Goal: Task Accomplishment & Management: Manage account settings

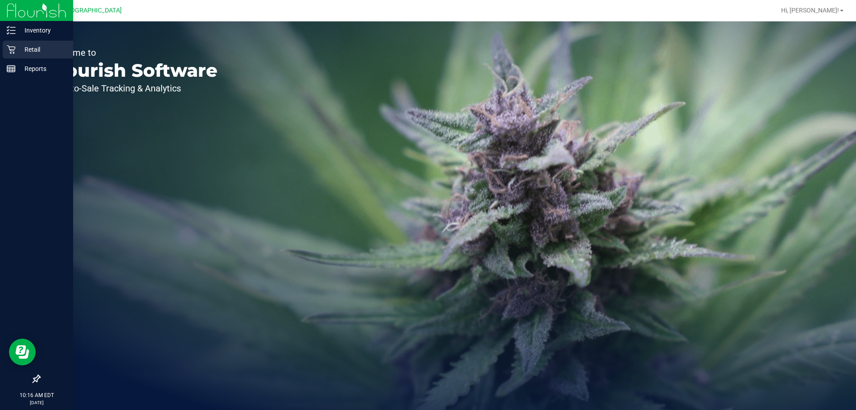
click at [26, 51] on p "Retail" at bounding box center [43, 49] width 54 height 11
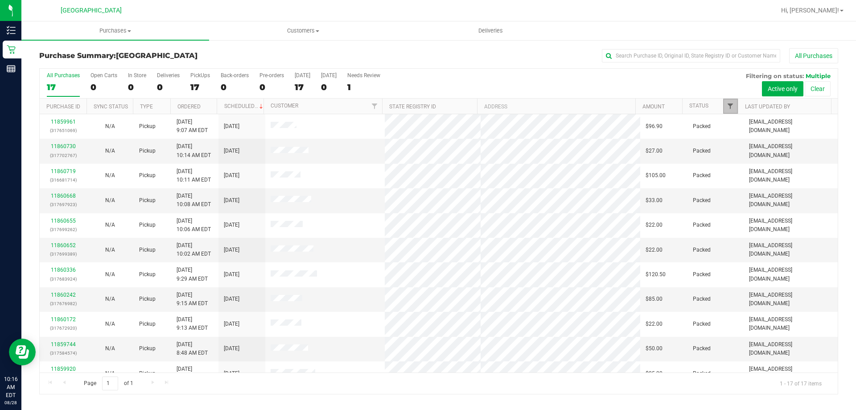
click at [734, 106] on span "Filter" at bounding box center [730, 106] width 7 height 7
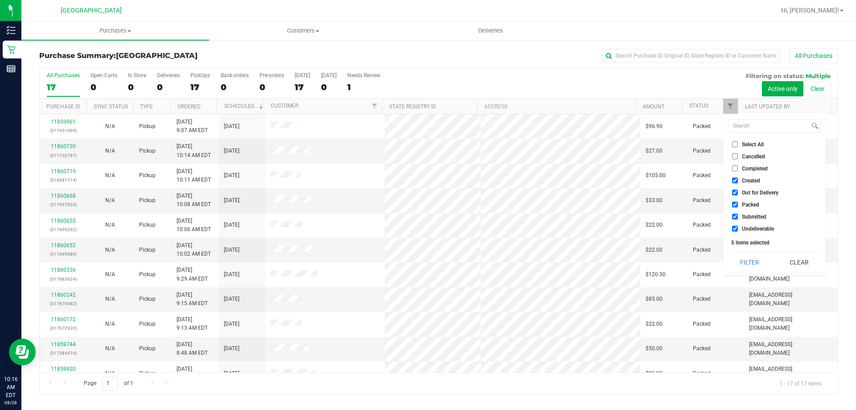
click at [762, 215] on span "Submitted" at bounding box center [754, 216] width 25 height 5
click at [738, 215] on input "Submitted" at bounding box center [735, 217] width 6 height 6
checkbox input "false"
click at [758, 203] on span "Packed" at bounding box center [750, 204] width 17 height 5
click at [738, 203] on input "Packed" at bounding box center [735, 205] width 6 height 6
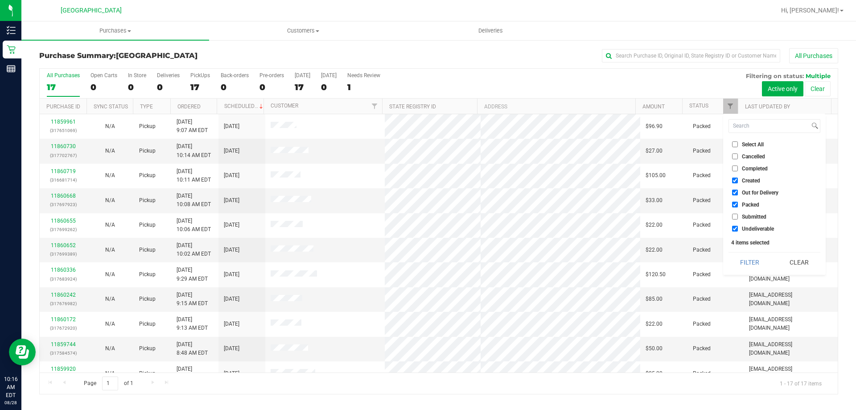
checkbox input "false"
click at [761, 215] on span "Submitted" at bounding box center [754, 216] width 25 height 5
click at [738, 215] on input "Submitted" at bounding box center [735, 217] width 6 height 6
checkbox input "true"
click at [757, 264] on button "Filter" at bounding box center [750, 262] width 43 height 20
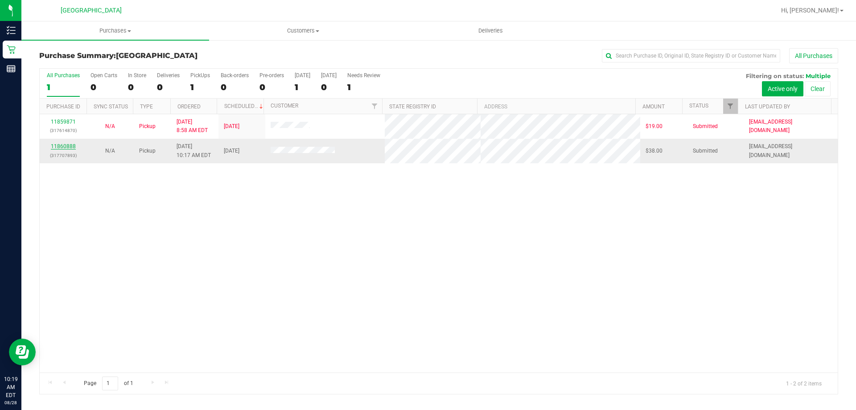
click at [69, 147] on link "11860888" at bounding box center [63, 146] width 25 height 6
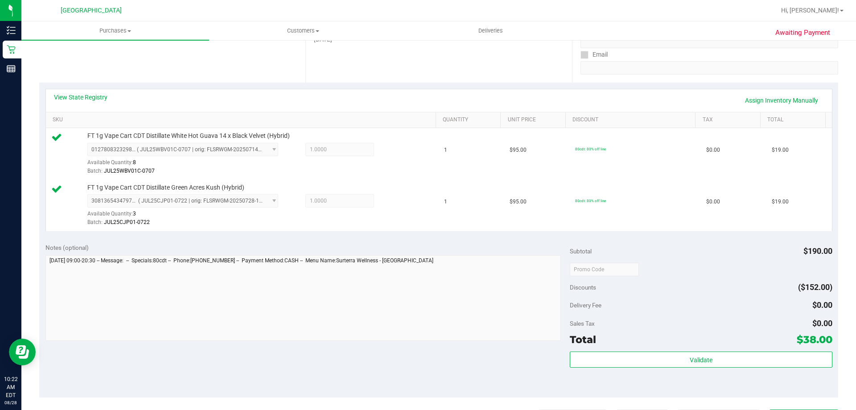
scroll to position [161, 0]
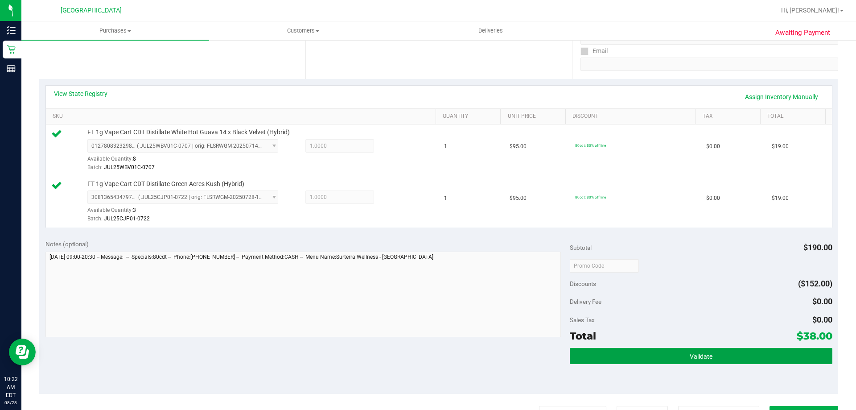
click at [699, 360] on button "Validate" at bounding box center [701, 356] width 262 height 16
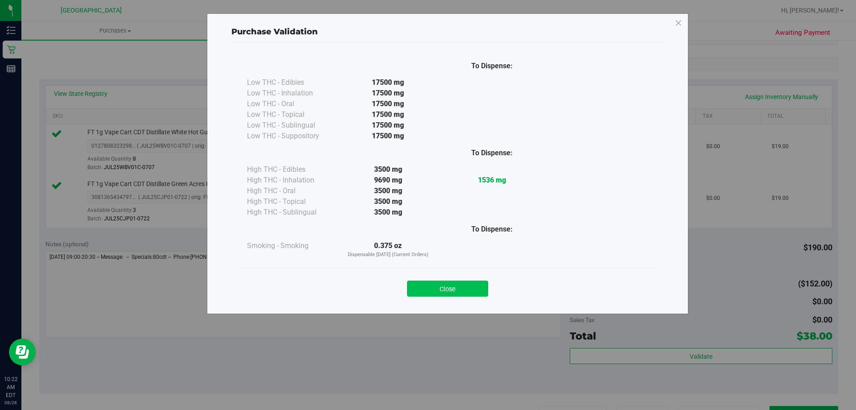
click at [459, 294] on button "Close" at bounding box center [447, 289] width 81 height 16
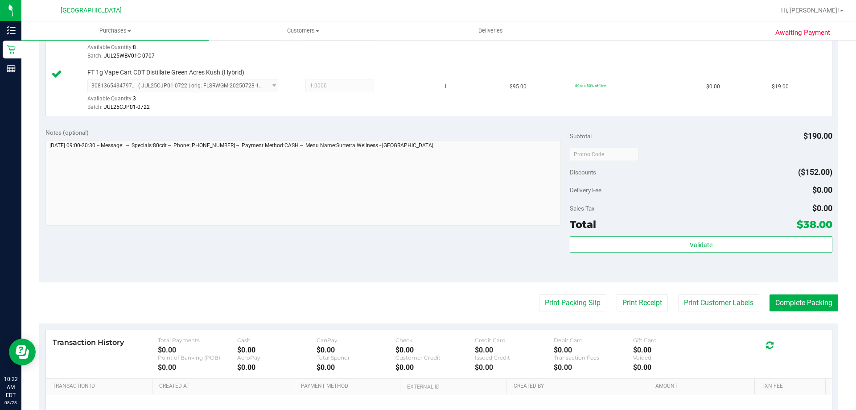
scroll to position [275, 0]
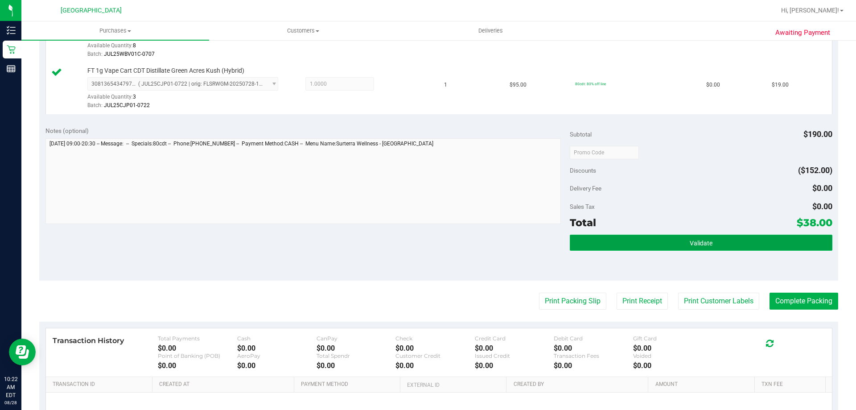
click at [599, 250] on button "Validate" at bounding box center [701, 243] width 262 height 16
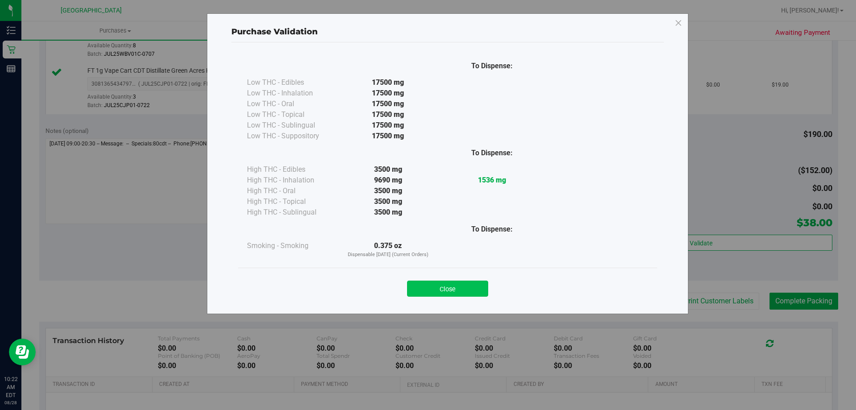
click at [470, 290] on button "Close" at bounding box center [447, 289] width 81 height 16
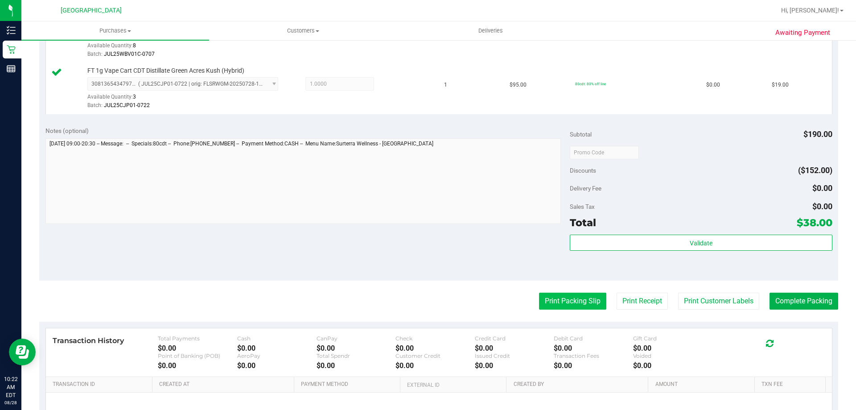
click at [558, 299] on button "Print Packing Slip" at bounding box center [572, 301] width 67 height 17
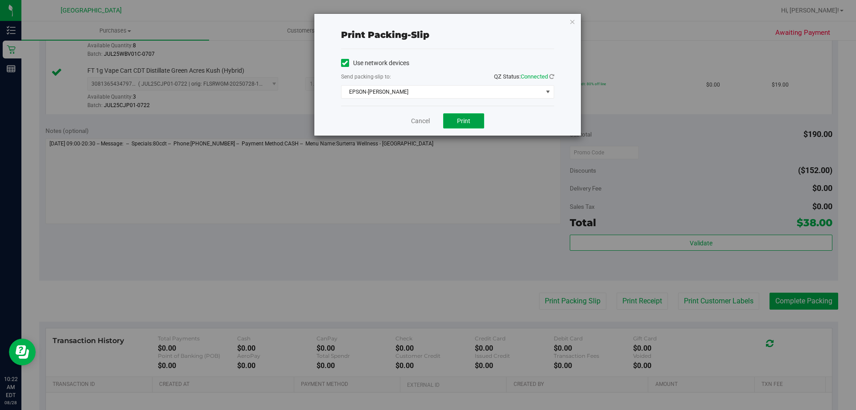
click at [471, 128] on button "Print" at bounding box center [463, 120] width 41 height 15
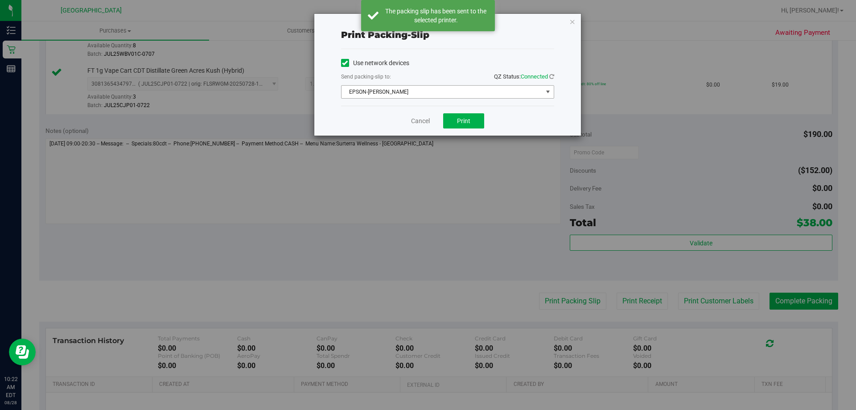
click at [548, 92] on span "select" at bounding box center [548, 91] width 7 height 7
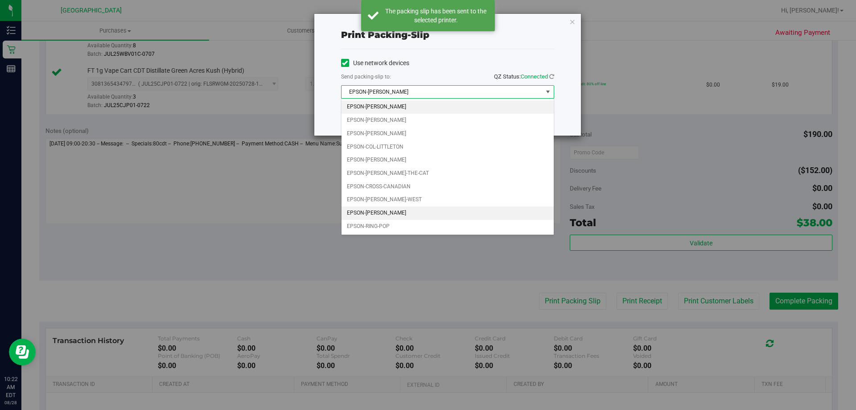
click at [412, 217] on li "EPSON-LIONEL-RICHIE" at bounding box center [448, 213] width 212 height 13
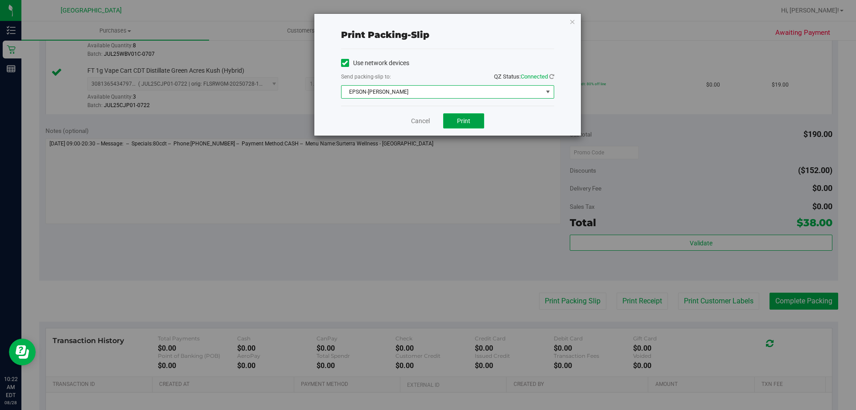
click at [463, 120] on span "Print" at bounding box center [463, 120] width 13 height 7
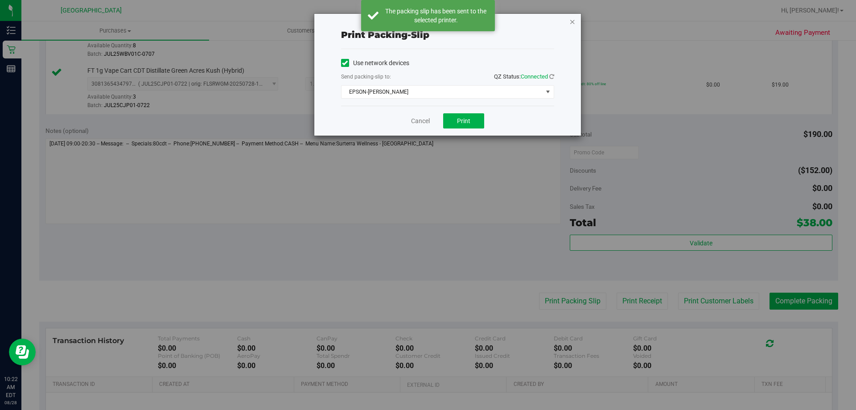
click at [572, 24] on icon "button" at bounding box center [573, 21] width 6 height 11
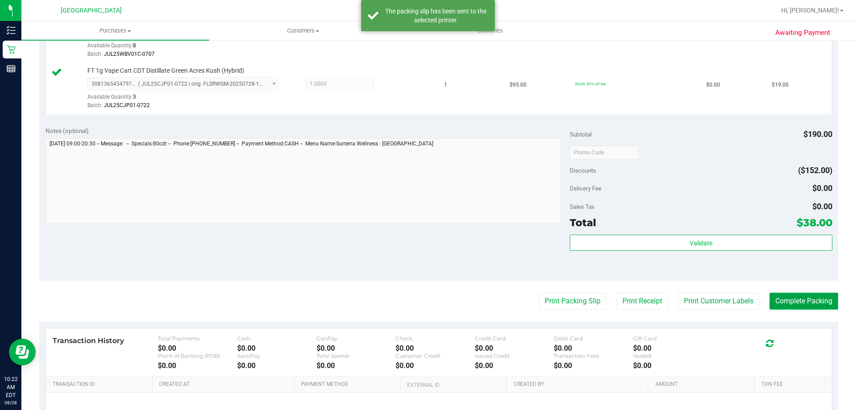
click at [792, 299] on button "Complete Packing" at bounding box center [804, 301] width 69 height 17
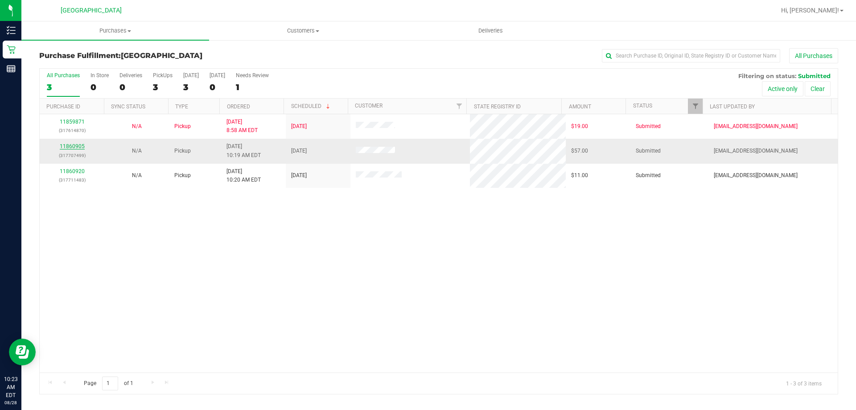
click at [81, 147] on link "11860905" at bounding box center [72, 146] width 25 height 6
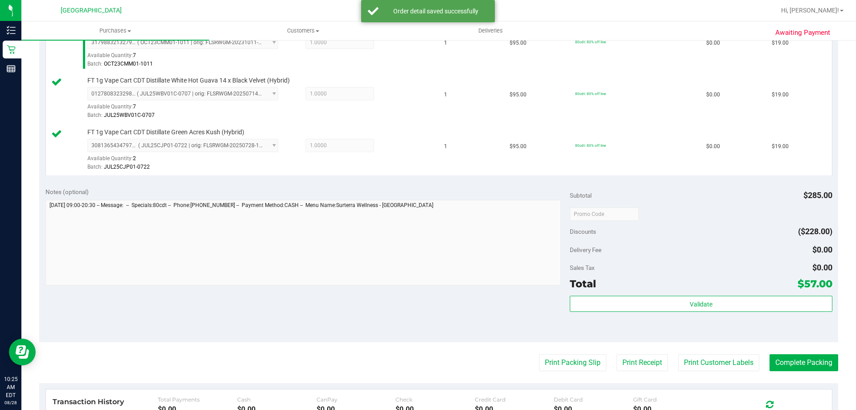
scroll to position [268, 0]
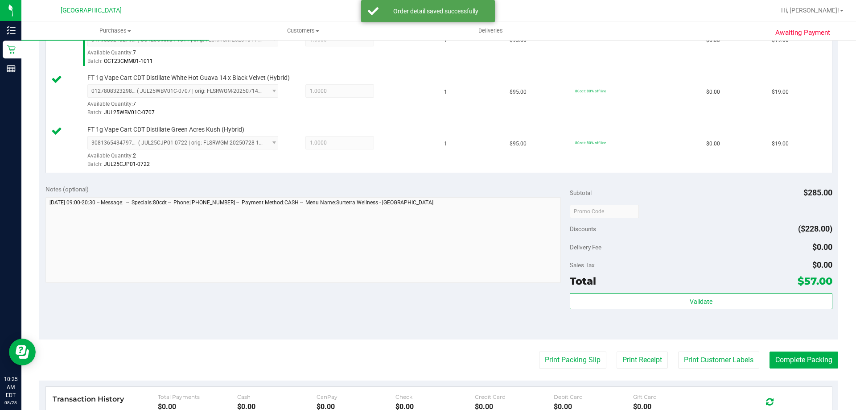
click at [615, 292] on div "Subtotal $285.00 Discounts ($228.00) Delivery Fee $0.00 Sales Tax $0.00 Total $…" at bounding box center [701, 259] width 262 height 149
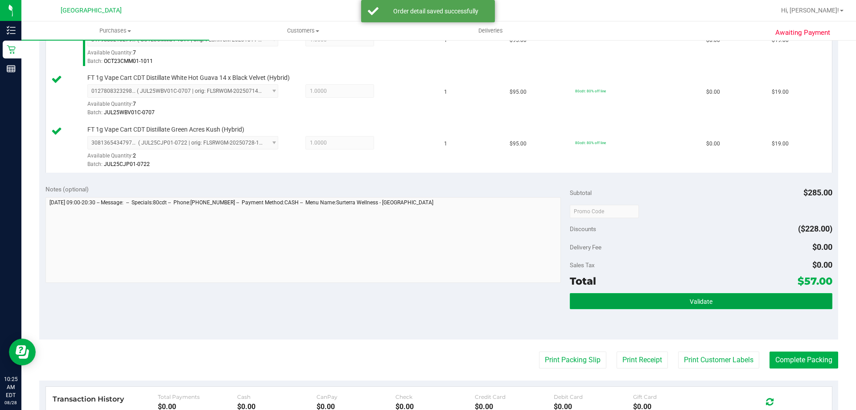
click at [616, 294] on button "Validate" at bounding box center [701, 301] width 262 height 16
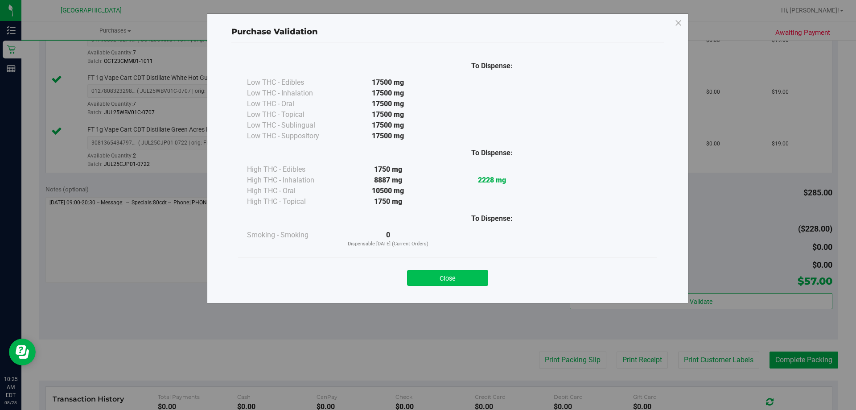
click at [472, 281] on button "Close" at bounding box center [447, 278] width 81 height 16
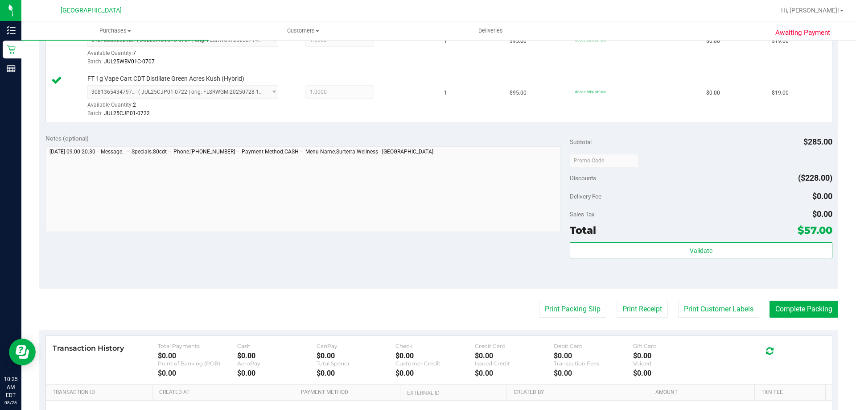
scroll to position [357, 0]
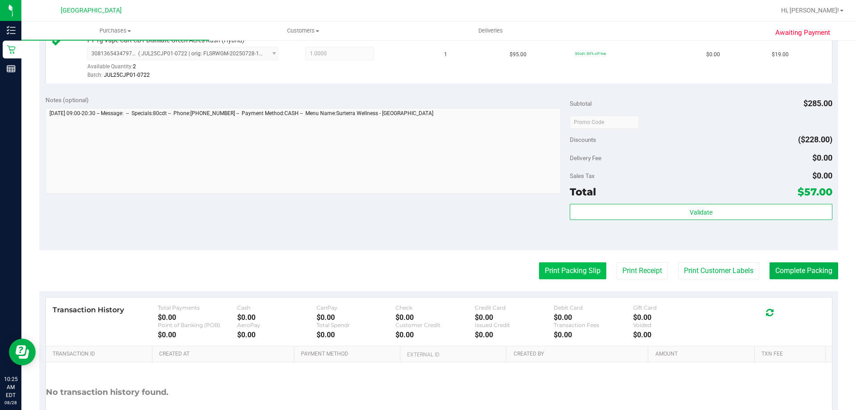
click at [539, 266] on button "Print Packing Slip" at bounding box center [572, 270] width 67 height 17
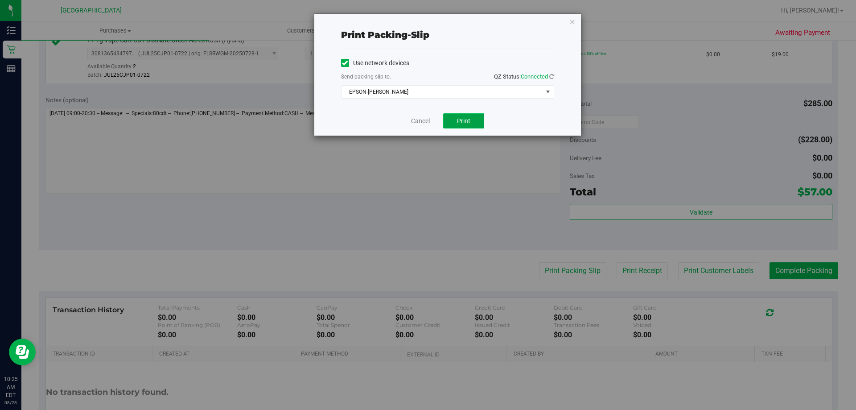
click at [475, 128] on button "Print" at bounding box center [463, 120] width 41 height 15
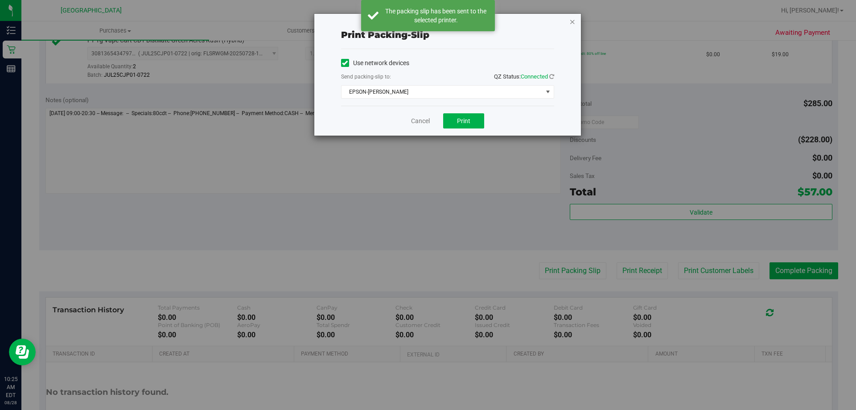
click at [573, 21] on icon "button" at bounding box center [573, 21] width 6 height 11
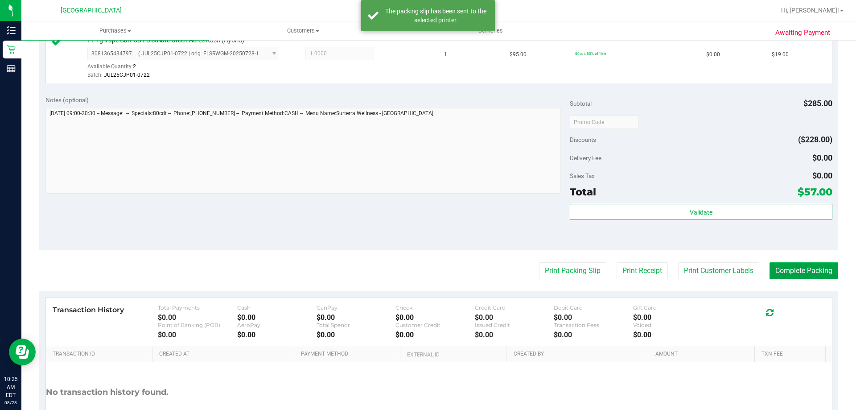
click at [795, 273] on button "Complete Packing" at bounding box center [804, 270] width 69 height 17
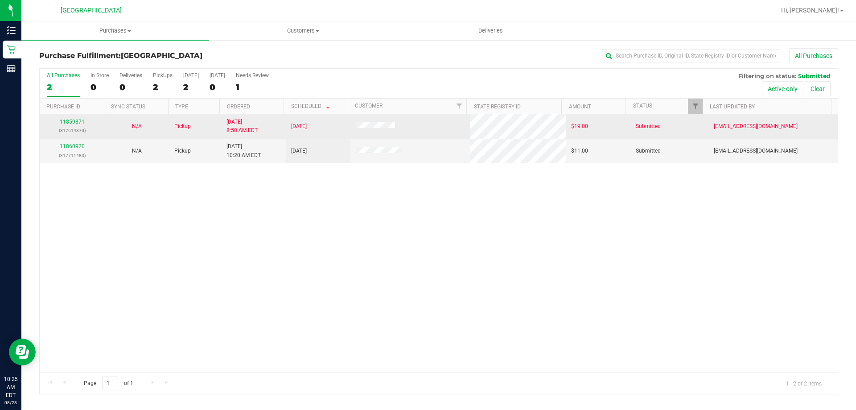
click at [74, 136] on td "11859871 (317614870)" at bounding box center [72, 126] width 65 height 25
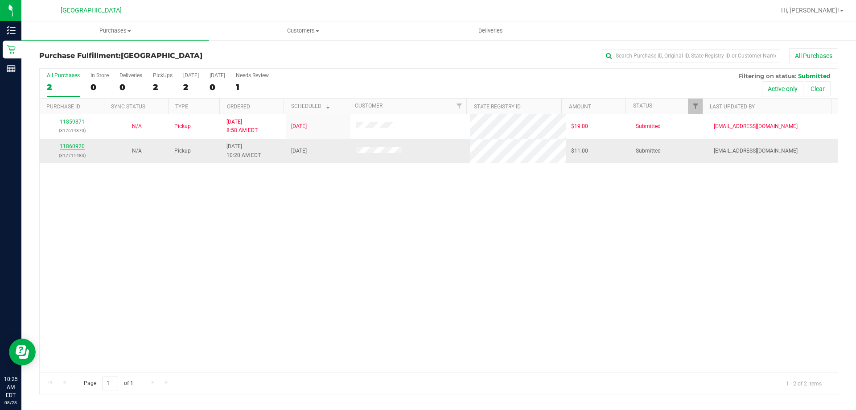
click at [77, 146] on link "11860920" at bounding box center [72, 146] width 25 height 6
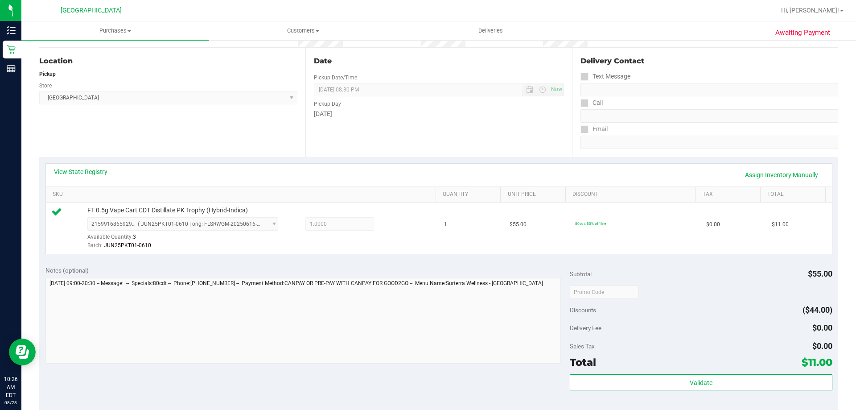
scroll to position [134, 0]
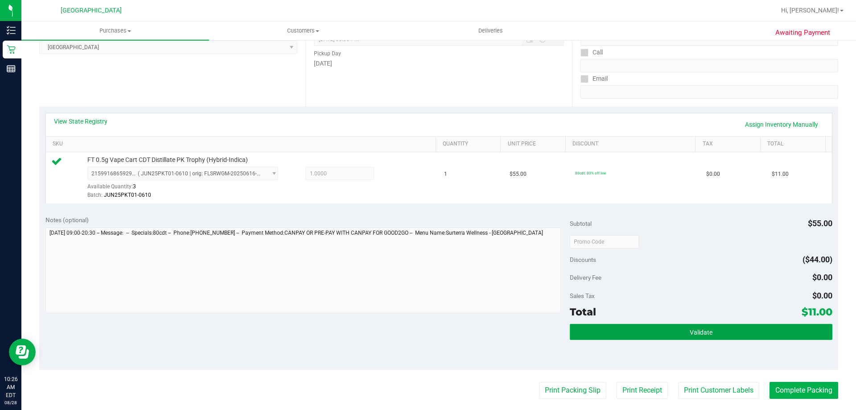
click at [621, 329] on button "Validate" at bounding box center [701, 332] width 262 height 16
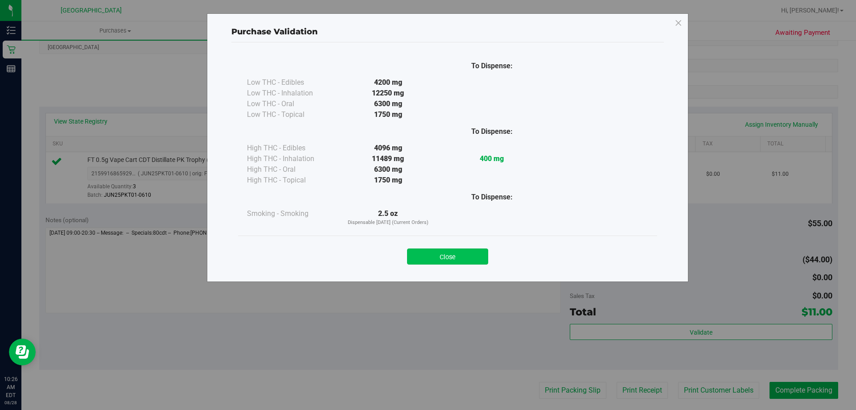
click at [460, 253] on button "Close" at bounding box center [447, 256] width 81 height 16
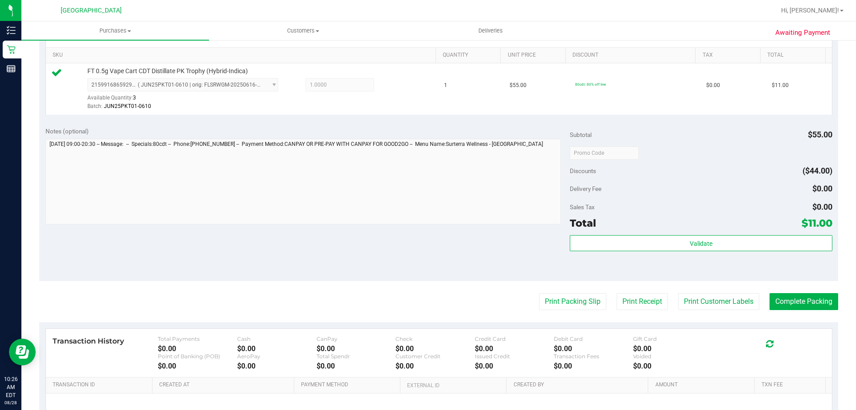
scroll to position [223, 0]
click at [581, 296] on button "Print Packing Slip" at bounding box center [572, 301] width 67 height 17
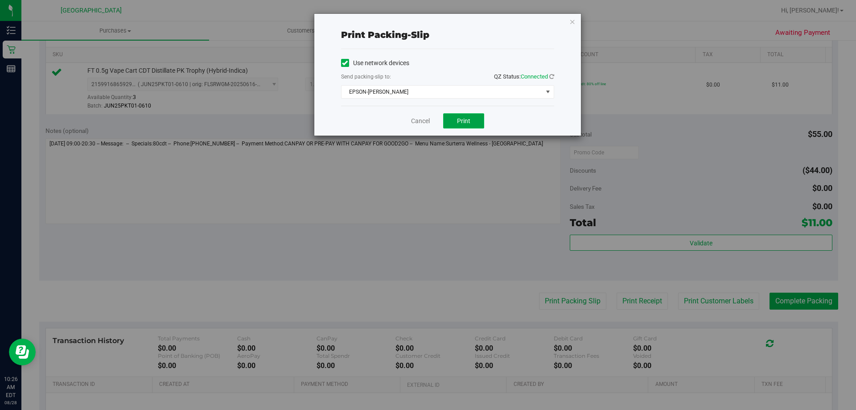
click at [471, 120] on button "Print" at bounding box center [463, 120] width 41 height 15
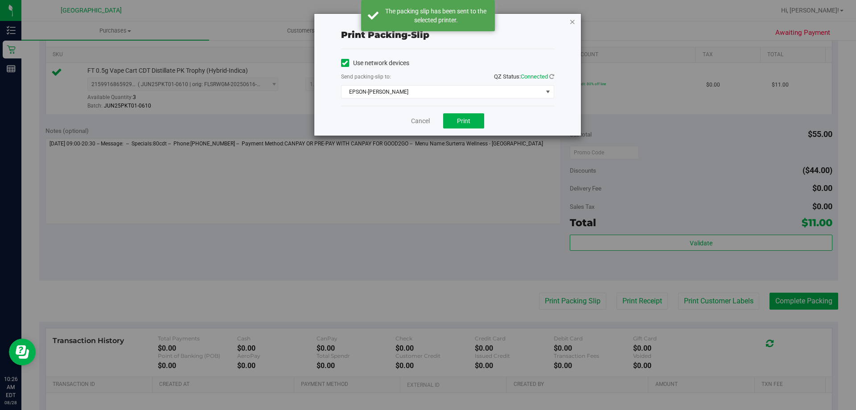
click at [575, 17] on icon "button" at bounding box center [573, 21] width 6 height 11
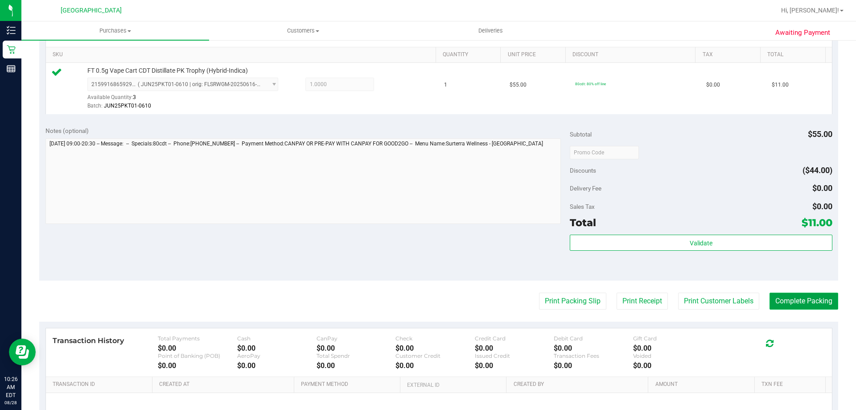
click at [824, 299] on button "Complete Packing" at bounding box center [804, 301] width 69 height 17
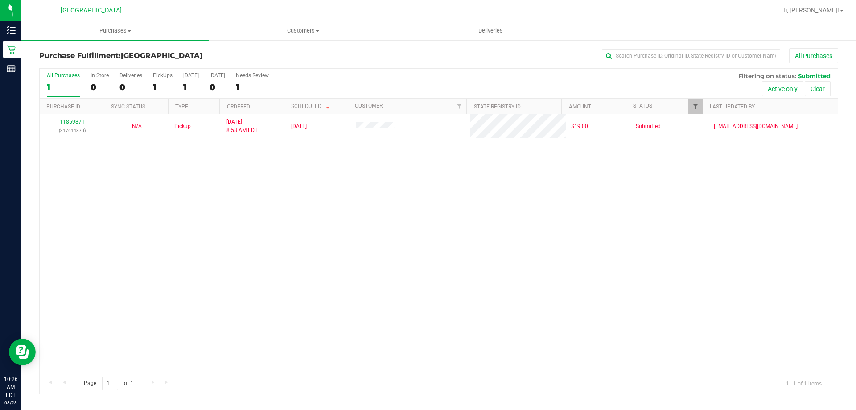
click at [696, 106] on span "Filter" at bounding box center [695, 106] width 7 height 7
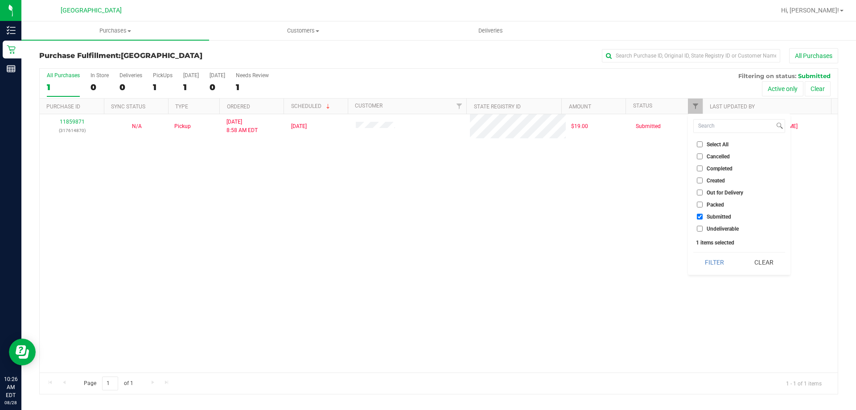
click at [719, 205] on span "Packed" at bounding box center [715, 204] width 17 height 5
click at [703, 205] on input "Packed" at bounding box center [700, 205] width 6 height 6
checkbox input "true"
click at [714, 269] on button "Filter" at bounding box center [715, 262] width 43 height 20
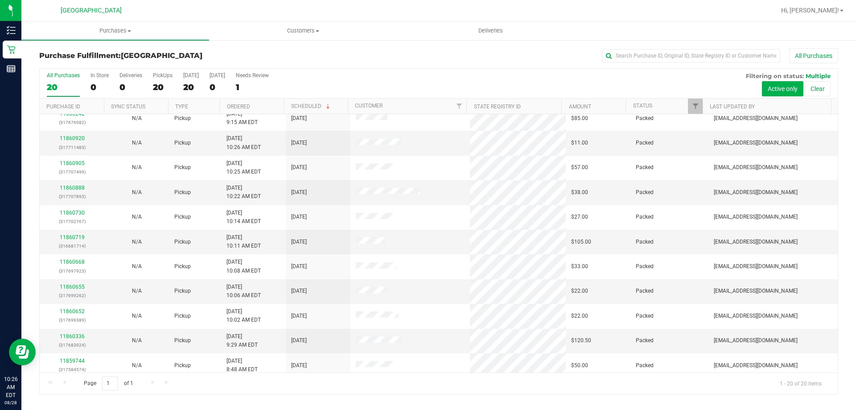
scroll to position [7, 0]
click at [74, 137] on link "11860920" at bounding box center [72, 139] width 25 height 6
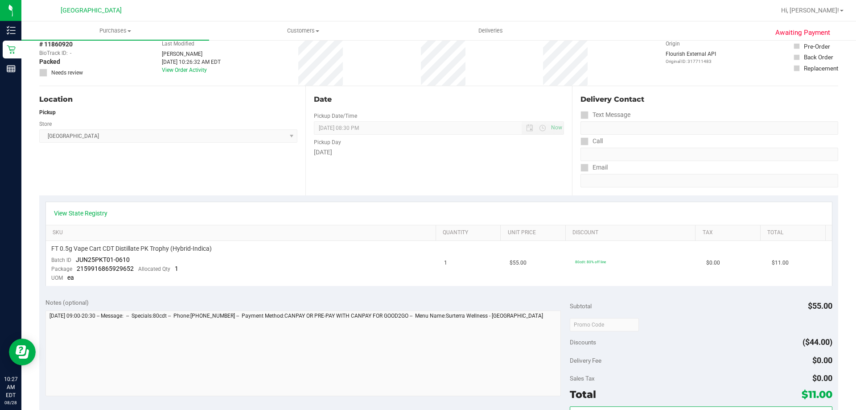
scroll to position [67, 0]
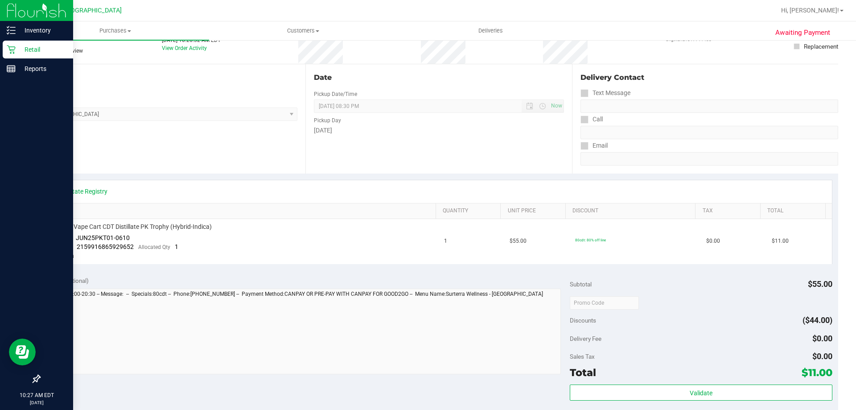
click at [6, 53] on div "Retail" at bounding box center [38, 50] width 70 height 18
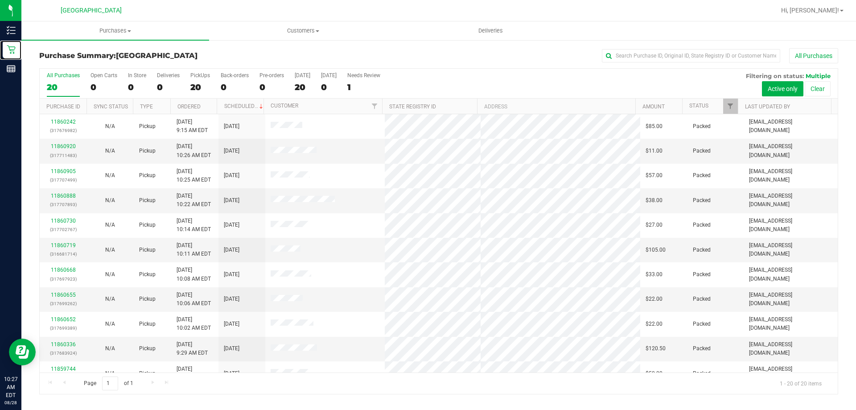
click at [739, 105] on div at bounding box center [738, 107] width 4 height 16
click at [734, 106] on span "Filter" at bounding box center [730, 106] width 7 height 7
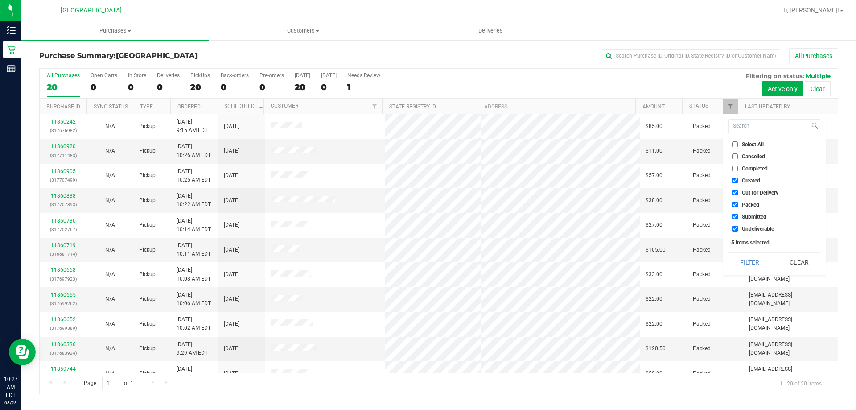
click at [757, 208] on li "Packed" at bounding box center [775, 204] width 92 height 9
click at [757, 203] on span "Packed" at bounding box center [750, 204] width 17 height 5
click at [738, 203] on input "Packed" at bounding box center [735, 205] width 6 height 6
checkbox input "false"
click at [759, 263] on button "Filter" at bounding box center [750, 262] width 43 height 20
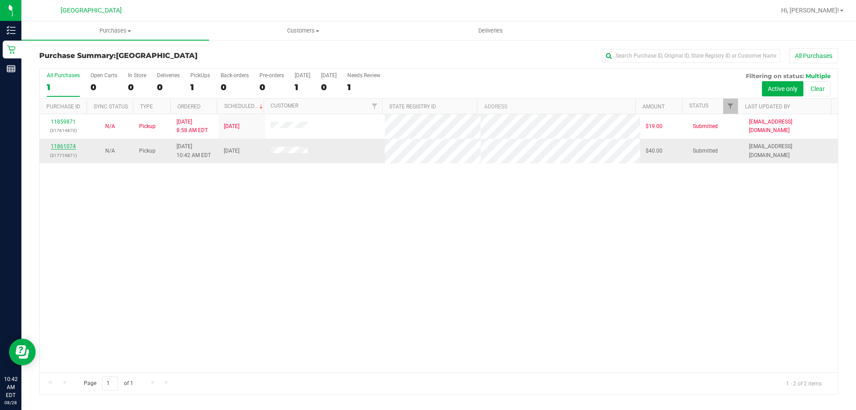
click at [68, 146] on link "11861074" at bounding box center [63, 146] width 25 height 6
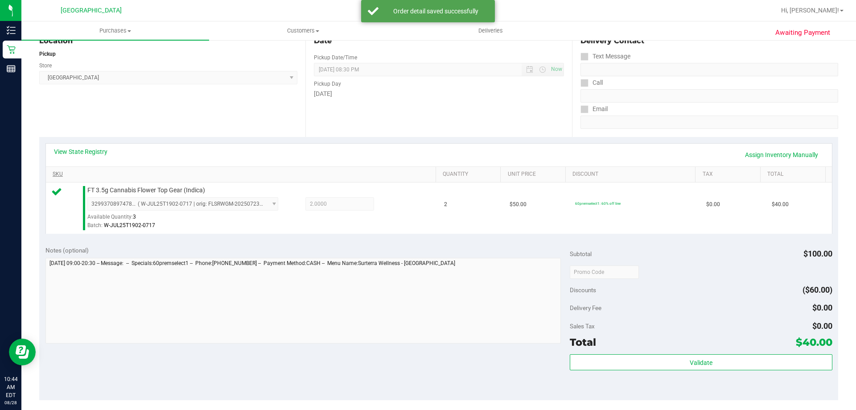
scroll to position [178, 0]
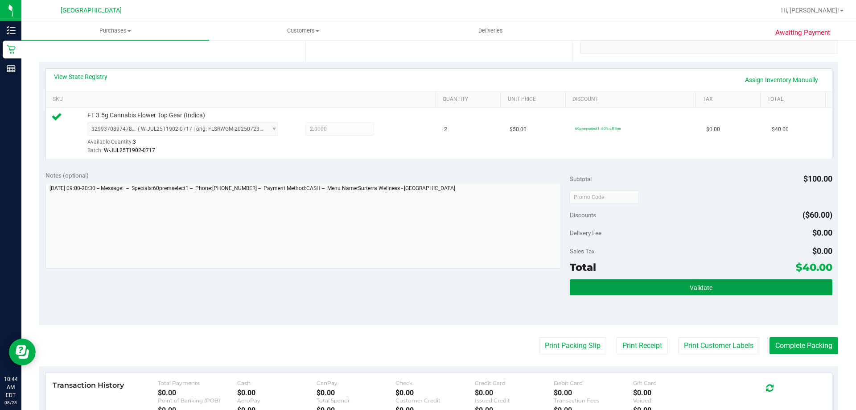
click at [739, 282] on button "Validate" at bounding box center [701, 287] width 262 height 16
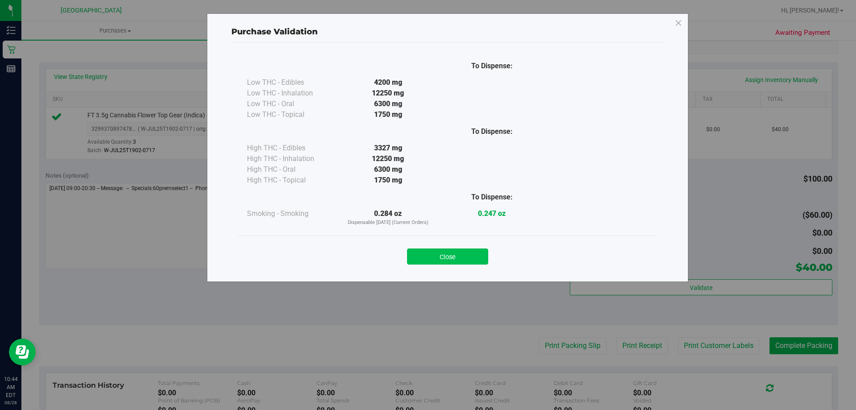
click at [446, 255] on button "Close" at bounding box center [447, 256] width 81 height 16
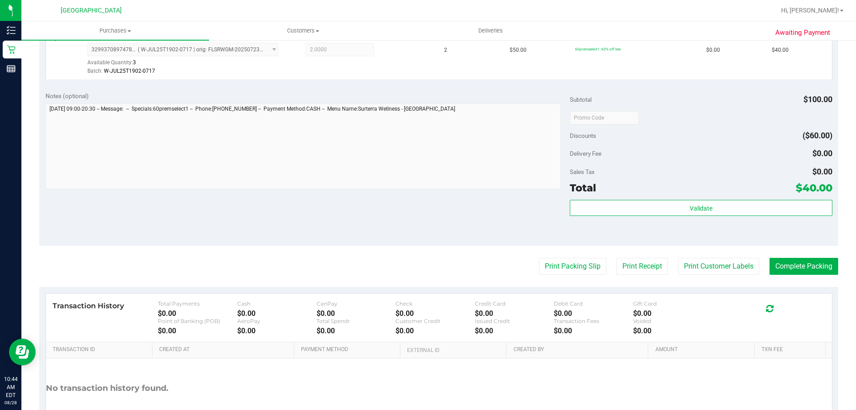
scroll to position [312, 0]
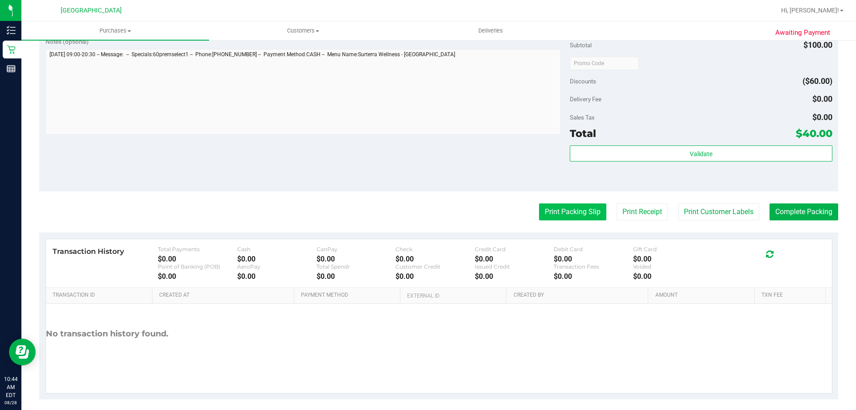
click at [550, 210] on button "Print Packing Slip" at bounding box center [572, 211] width 67 height 17
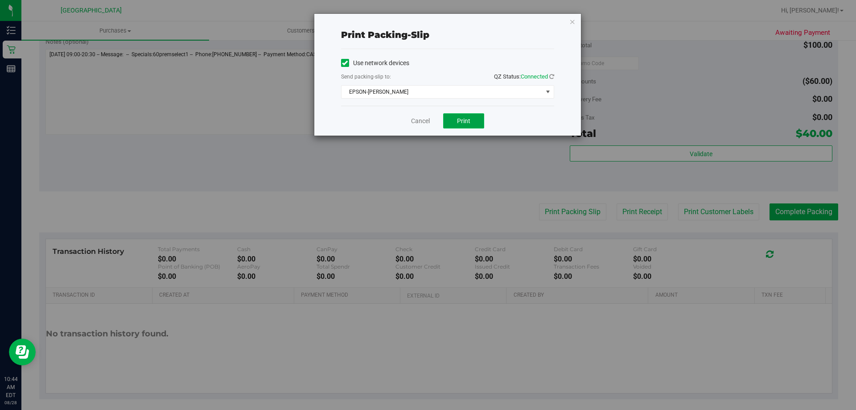
click at [461, 119] on span "Print" at bounding box center [463, 120] width 13 height 7
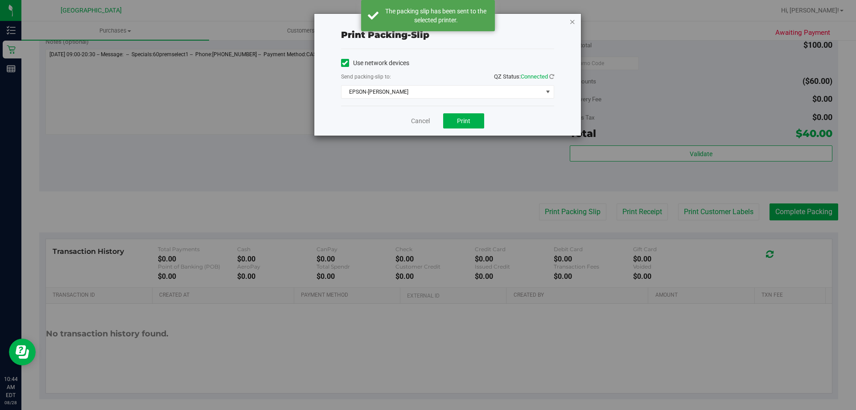
click at [572, 25] on icon "button" at bounding box center [573, 21] width 6 height 11
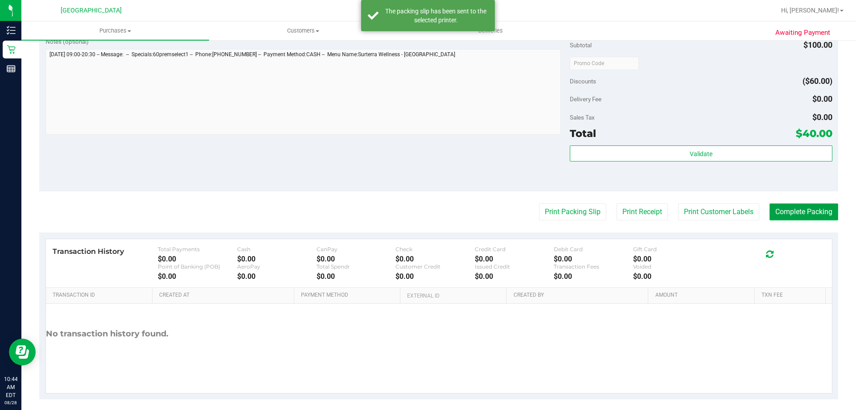
click at [790, 216] on button "Complete Packing" at bounding box center [804, 211] width 69 height 17
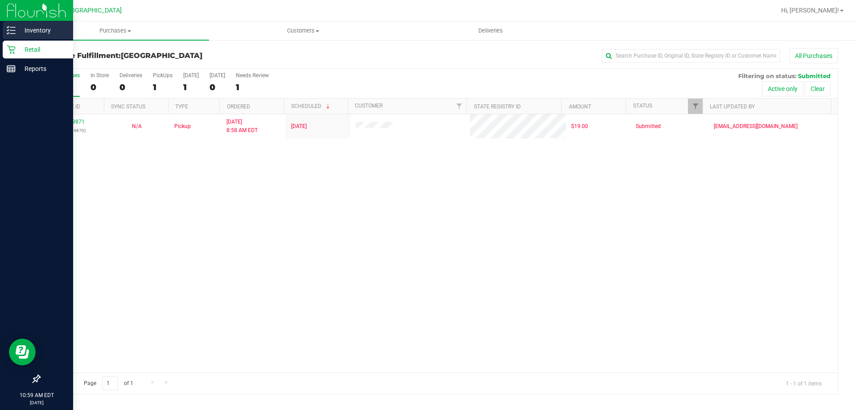
click at [10, 31] on icon at bounding box center [11, 30] width 9 height 9
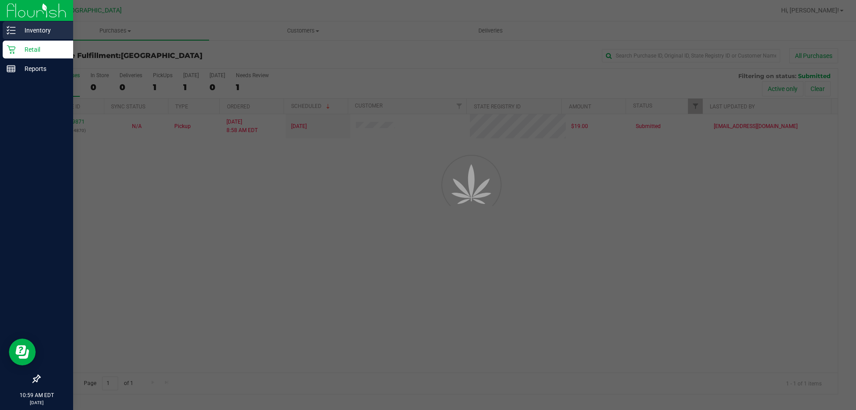
click at [42, 30] on p "Inventory" at bounding box center [43, 30] width 54 height 11
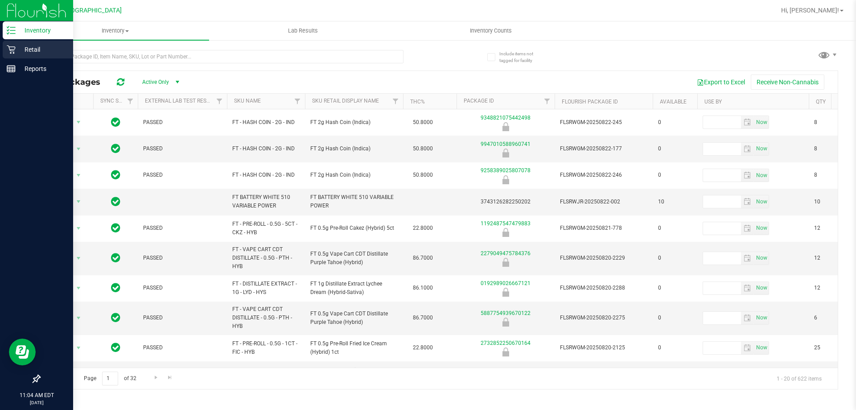
click at [15, 48] on icon at bounding box center [11, 50] width 8 height 8
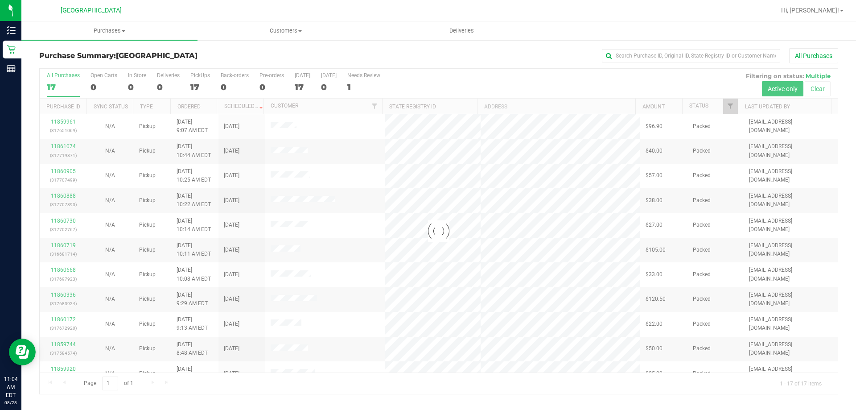
click at [734, 108] on div at bounding box center [439, 231] width 799 height 325
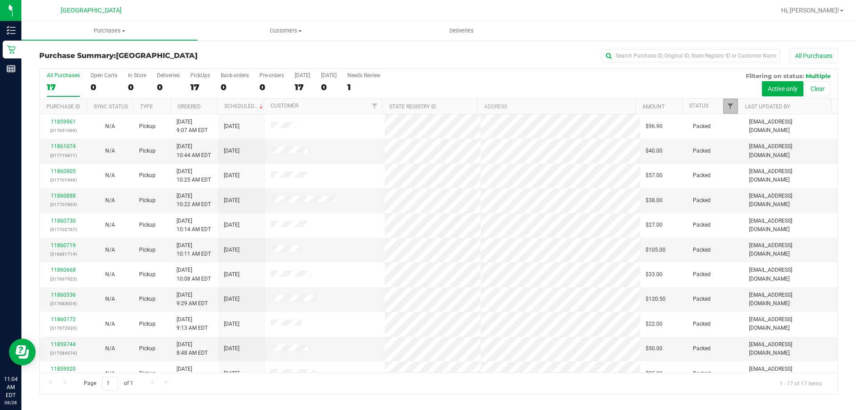
click at [732, 106] on span "Filter" at bounding box center [730, 106] width 7 height 7
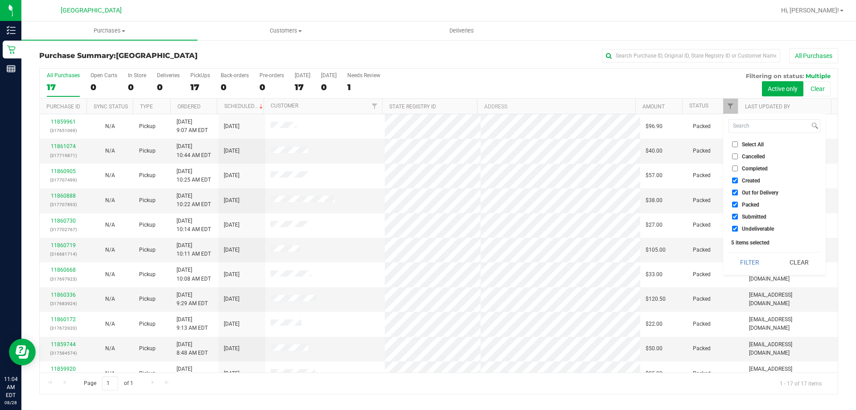
click at [752, 204] on span "Packed" at bounding box center [750, 204] width 17 height 5
click at [738, 204] on input "Packed" at bounding box center [735, 205] width 6 height 6
checkbox input "false"
click at [751, 261] on button "Filter" at bounding box center [750, 262] width 43 height 20
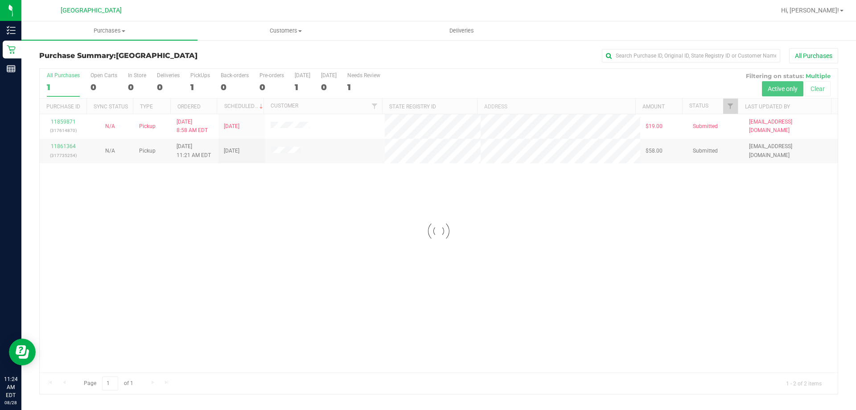
click at [702, 281] on div at bounding box center [439, 231] width 799 height 325
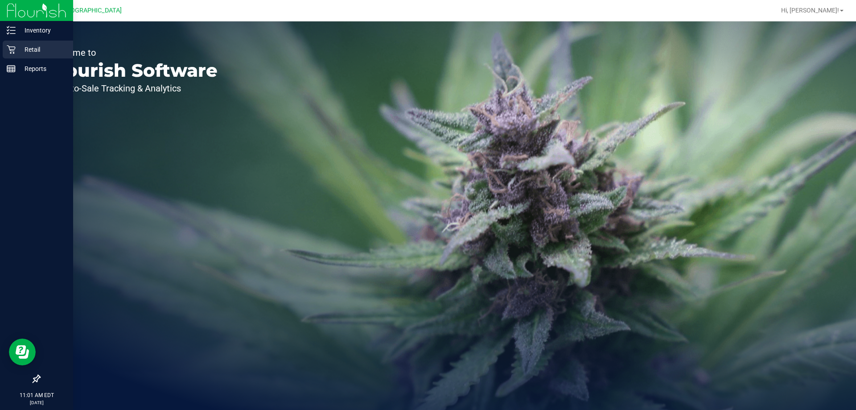
click at [6, 45] on div "Retail" at bounding box center [38, 50] width 70 height 18
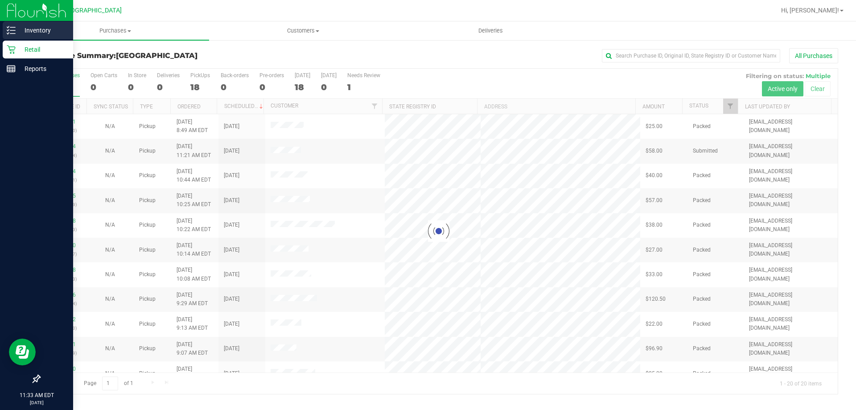
click at [17, 29] on p "Inventory" at bounding box center [43, 30] width 54 height 11
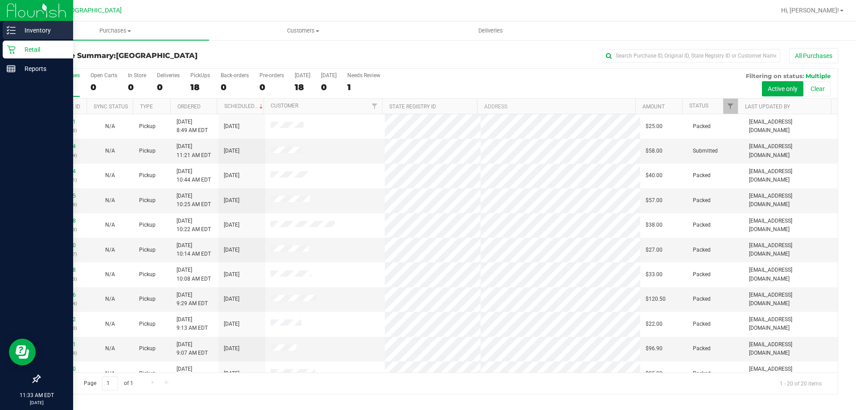
click at [34, 27] on p "Inventory" at bounding box center [43, 30] width 54 height 11
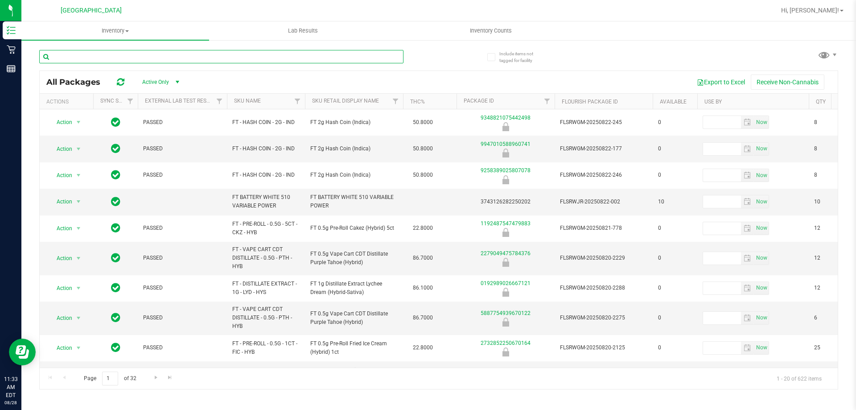
click at [96, 57] on input "text" at bounding box center [221, 56] width 364 height 13
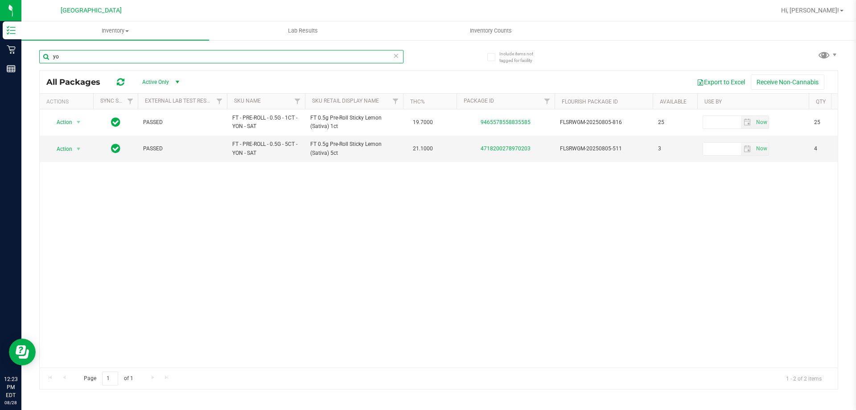
type input "y"
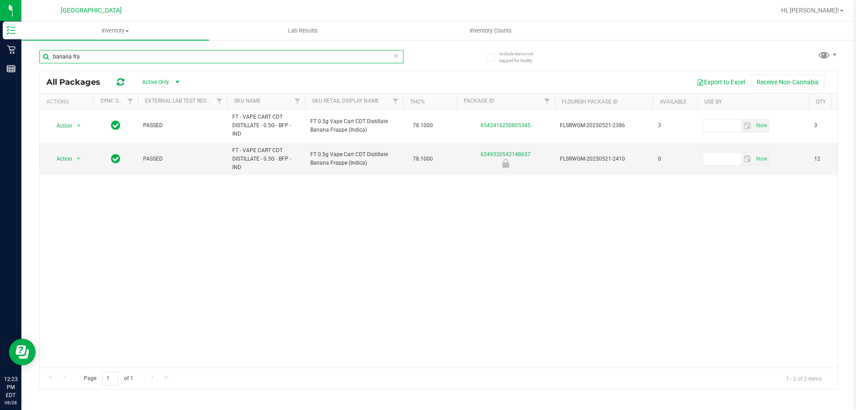
type input "banana fra"
click at [396, 56] on icon at bounding box center [396, 55] width 6 height 11
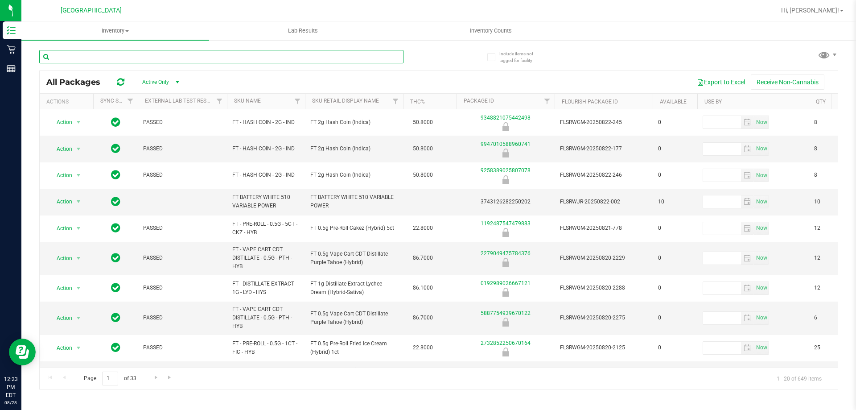
click at [261, 58] on input "text" at bounding box center [221, 56] width 364 height 13
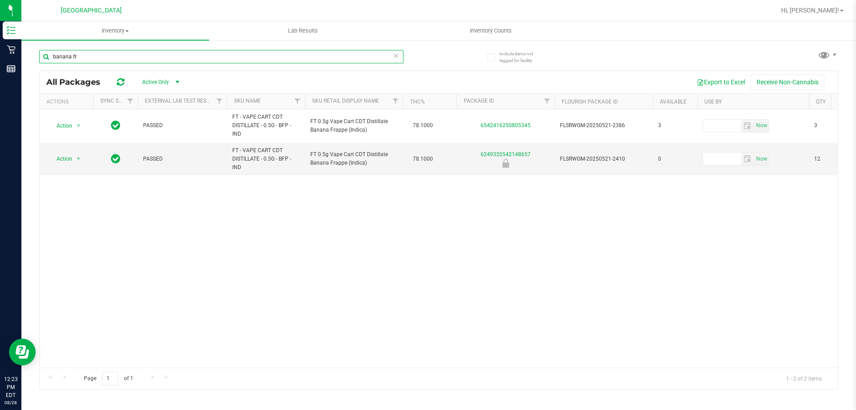
type input "banana fr"
click at [397, 55] on icon at bounding box center [396, 55] width 6 height 11
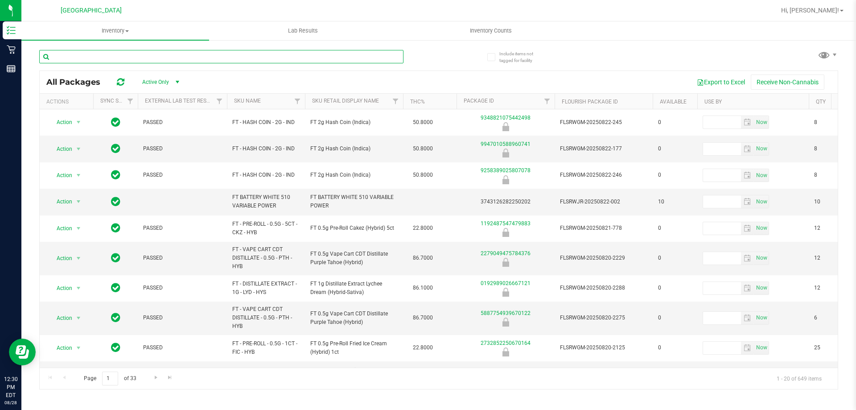
click at [111, 54] on input "text" at bounding box center [221, 56] width 364 height 13
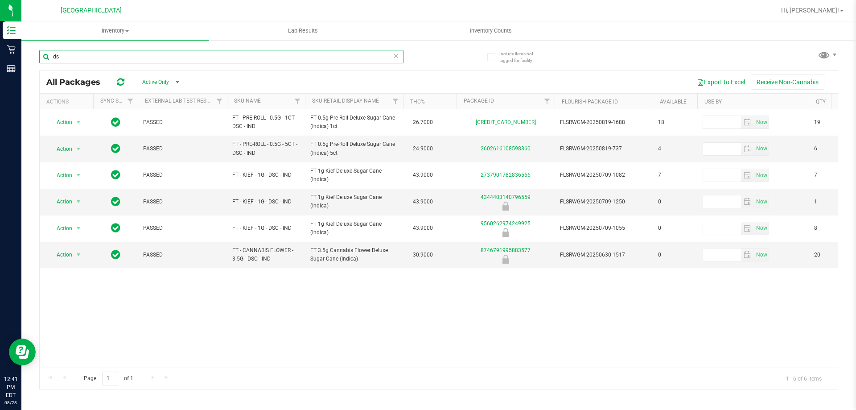
type input "d"
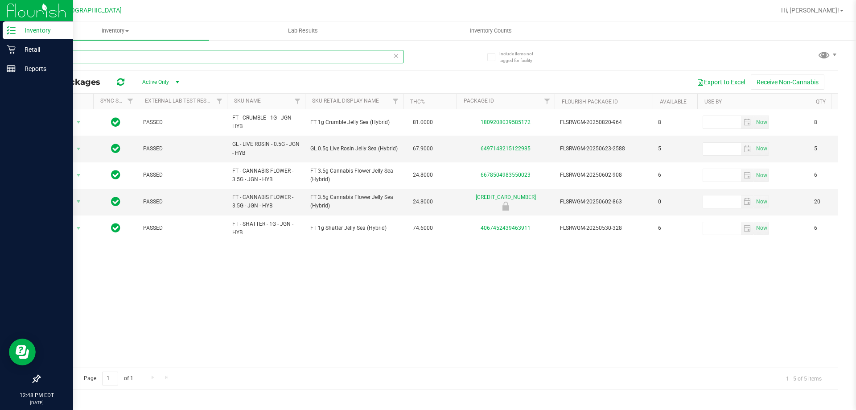
type input "jgn"
click at [16, 54] on p "Retail" at bounding box center [43, 49] width 54 height 11
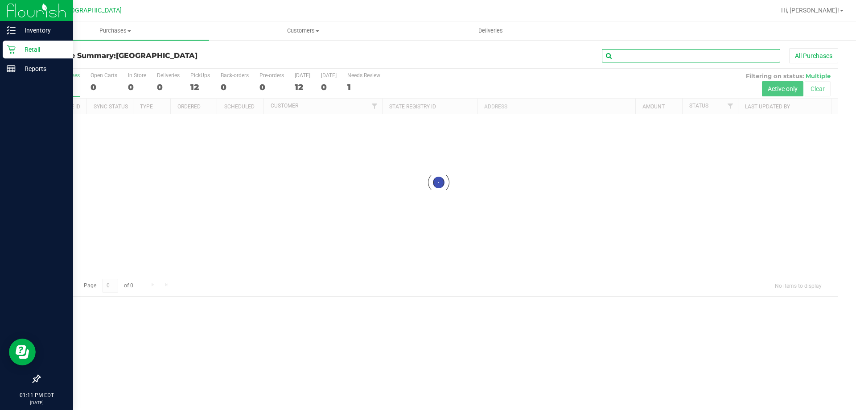
click at [706, 53] on input "text" at bounding box center [691, 55] width 178 height 13
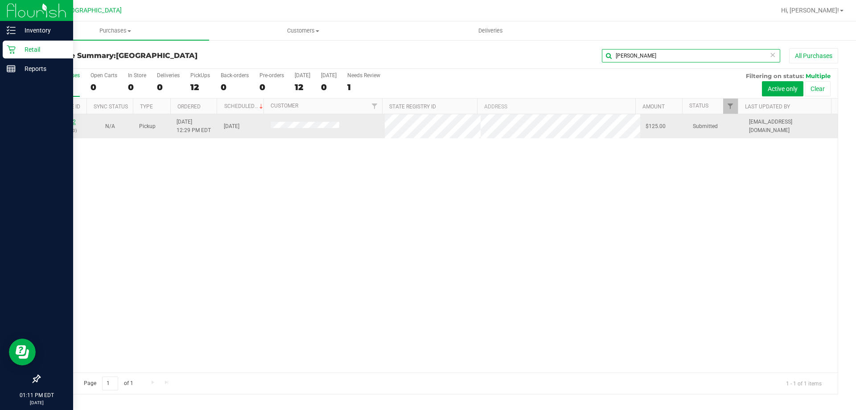
type input "[PERSON_NAME]"
click at [64, 120] on link "11861942" at bounding box center [63, 122] width 25 height 6
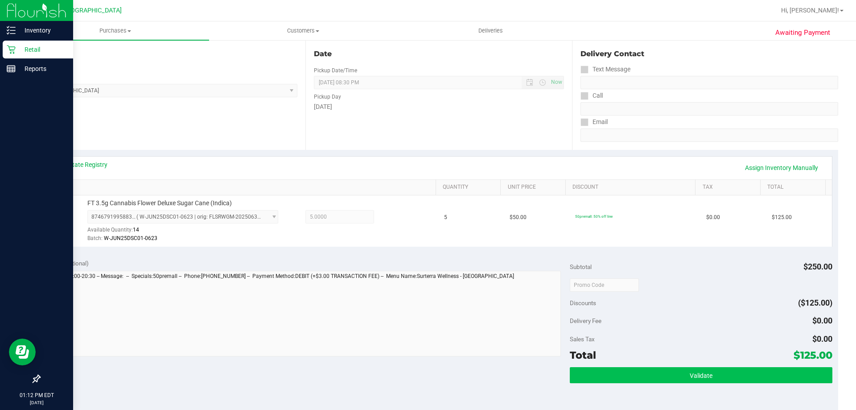
scroll to position [134, 0]
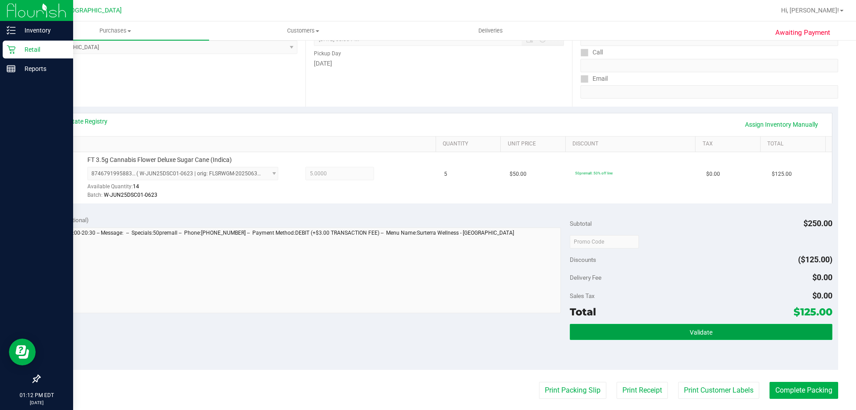
click at [711, 325] on button "Validate" at bounding box center [701, 332] width 262 height 16
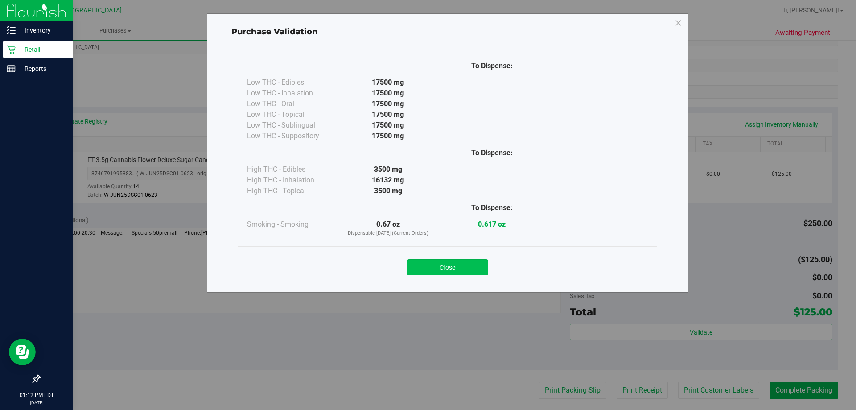
click at [439, 260] on button "Close" at bounding box center [447, 267] width 81 height 16
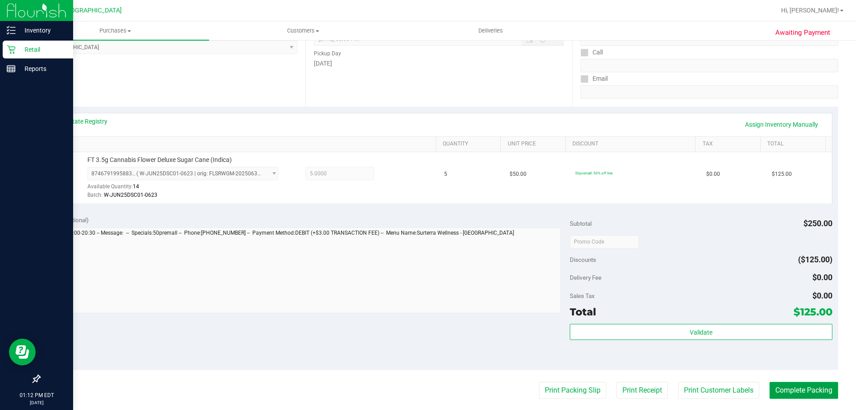
drag, startPoint x: 803, startPoint y: 392, endPoint x: 798, endPoint y: 388, distance: 6.7
click at [803, 393] on button "Complete Packing" at bounding box center [804, 390] width 69 height 17
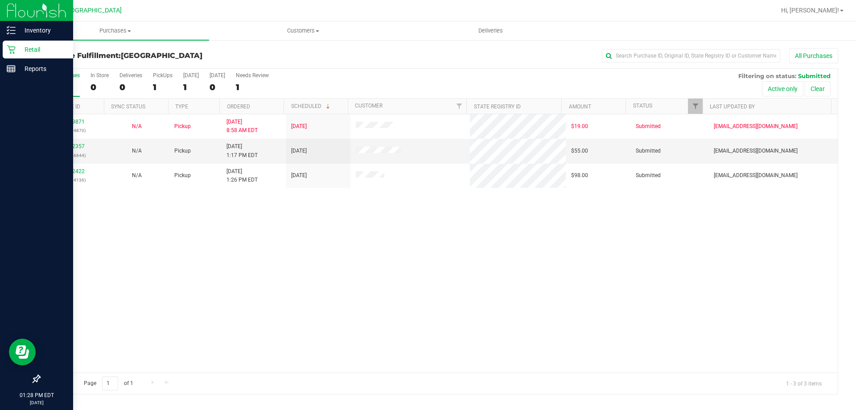
click at [837, 17] on div "Hi, [PERSON_NAME]!" at bounding box center [813, 11] width 70 height 16
click at [838, 10] on span "Hi, [PERSON_NAME]!" at bounding box center [811, 10] width 58 height 7
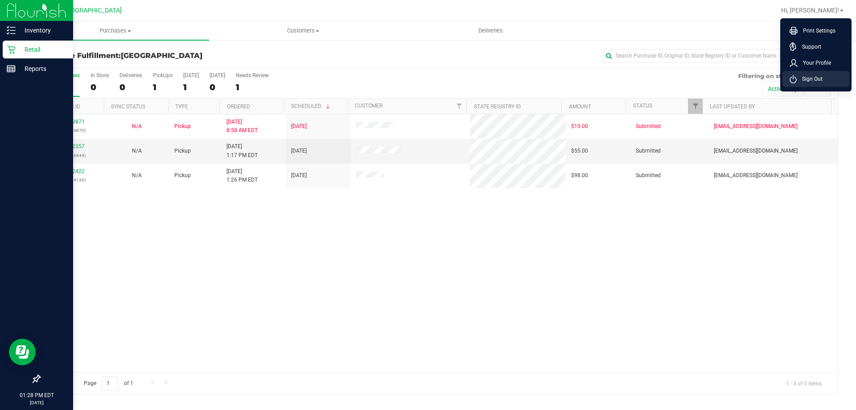
click at [811, 74] on li "Sign Out" at bounding box center [816, 79] width 67 height 16
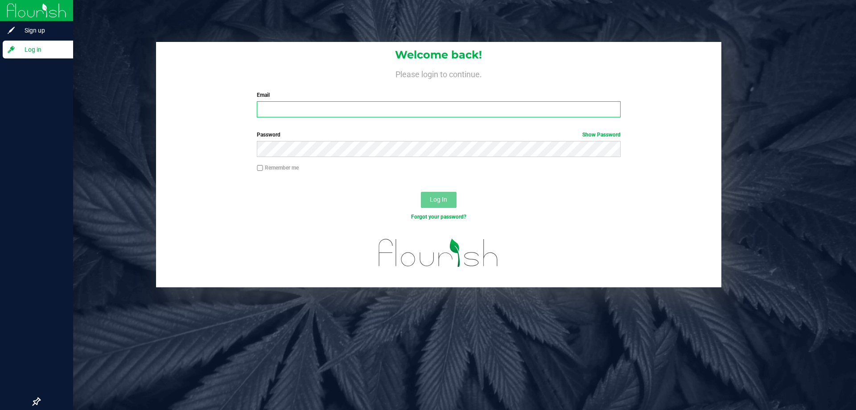
click at [343, 109] on input "Email" at bounding box center [439, 109] width 364 height 16
type input "[EMAIL_ADDRESS][DOMAIN_NAME]"
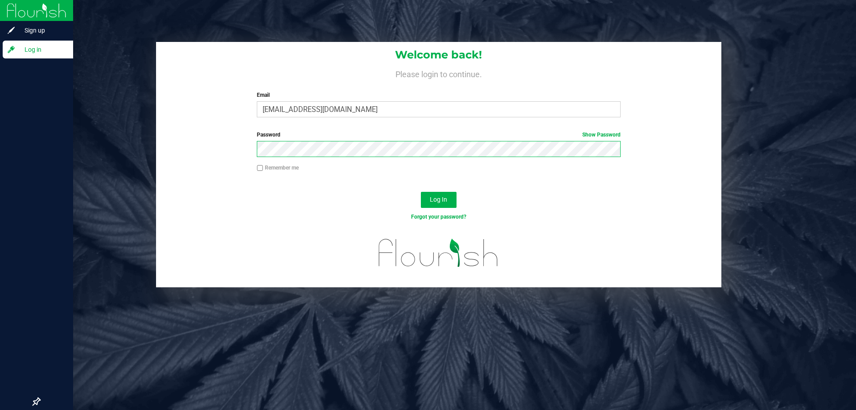
click at [421, 192] on button "Log In" at bounding box center [439, 200] width 36 height 16
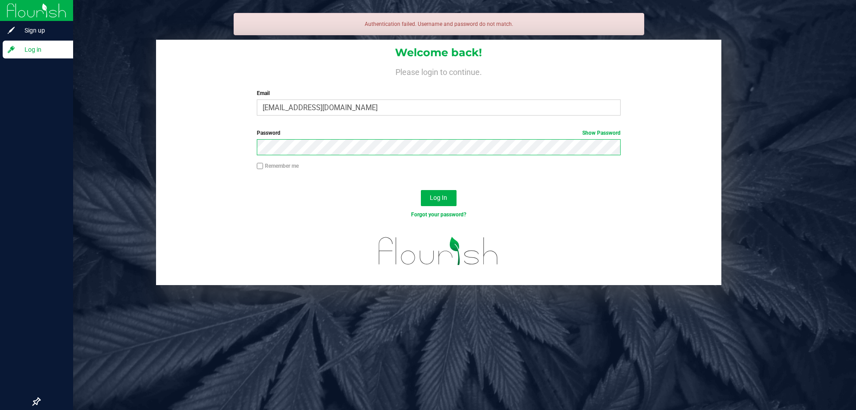
click at [421, 190] on button "Log In" at bounding box center [439, 198] width 36 height 16
